Goal: Transaction & Acquisition: Purchase product/service

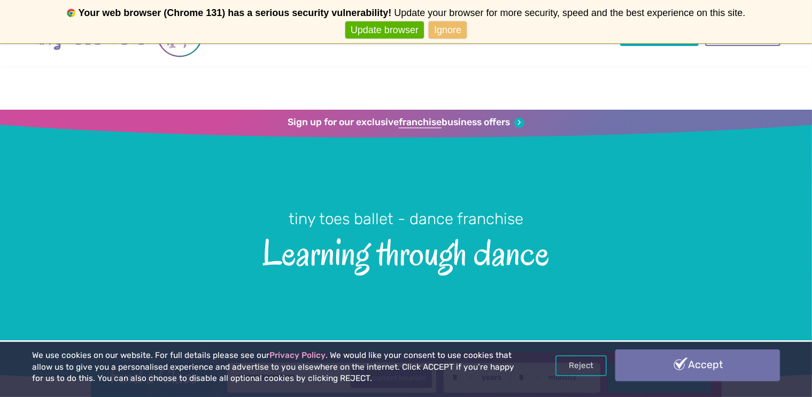
click at [748, 371] on link "Accept" at bounding box center [697, 364] width 165 height 31
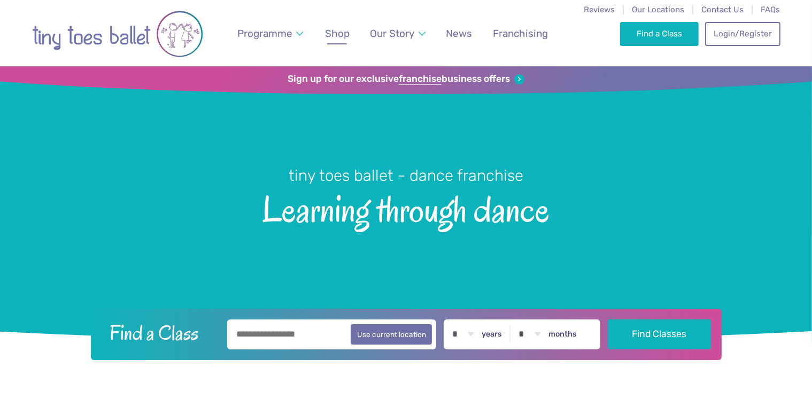
click at [338, 34] on span "Shop" at bounding box center [337, 33] width 25 height 12
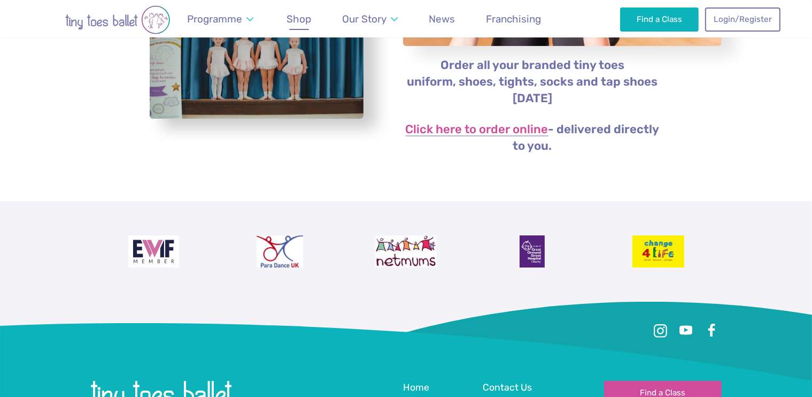
scroll to position [171, 0]
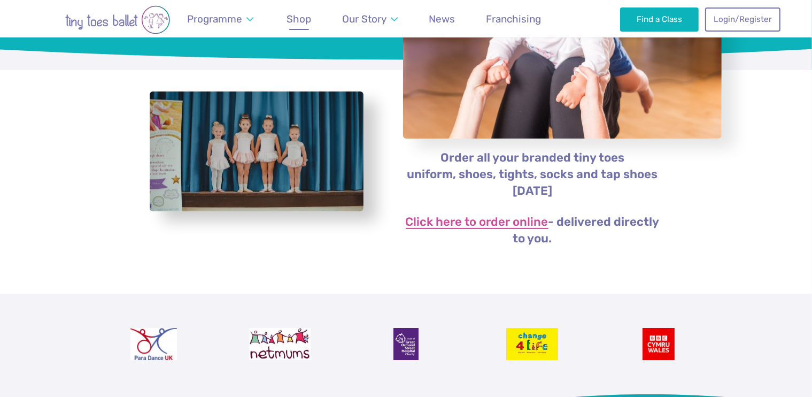
click at [485, 225] on link "Click here to order online" at bounding box center [477, 222] width 143 height 13
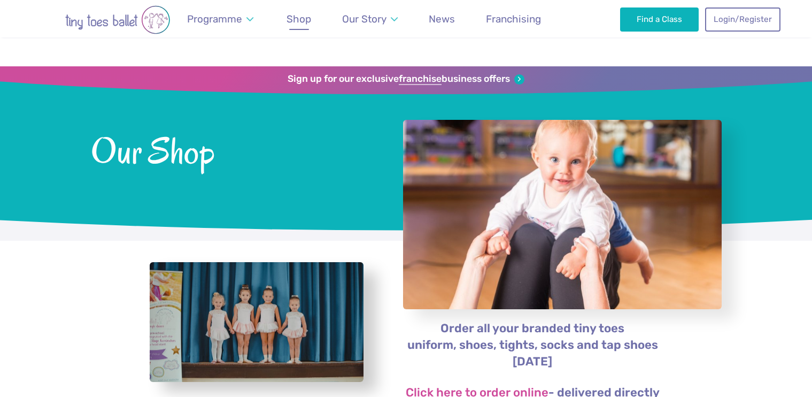
scroll to position [173, 0]
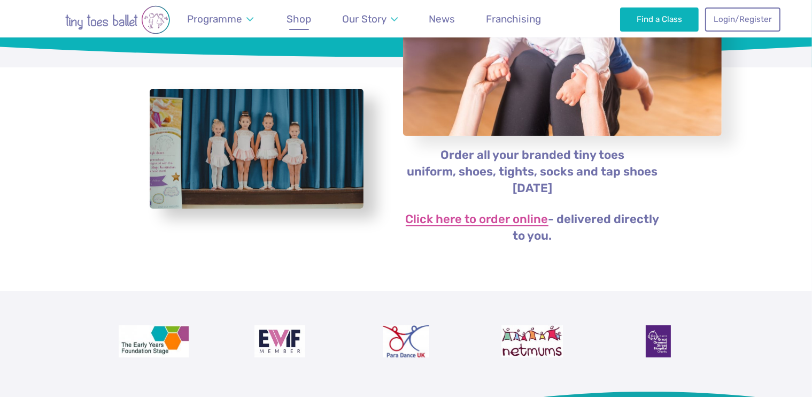
click at [431, 219] on link "Click here to order online" at bounding box center [477, 219] width 143 height 13
